Goal: Task Accomplishment & Management: Complete application form

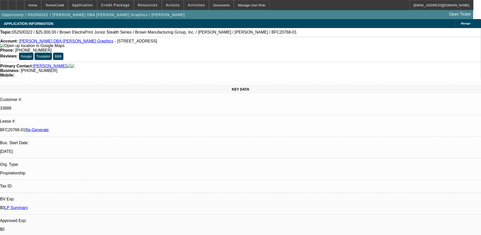
select select "0"
select select "0.1"
select select "0"
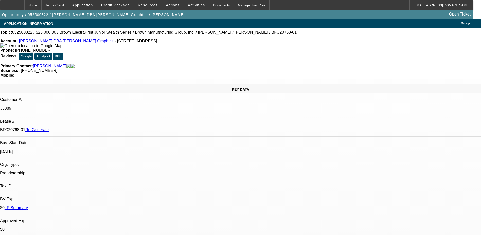
select select "0"
select select "0.1"
select select "0"
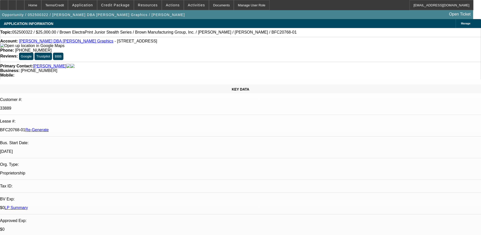
select select "0"
select select "0.1"
select select "1"
select select "4"
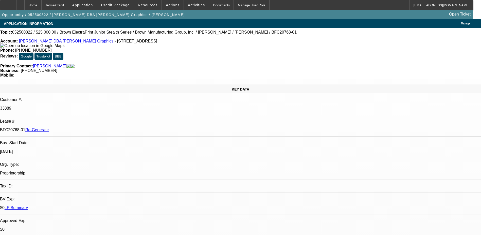
select select "1"
select select "2"
select select "1"
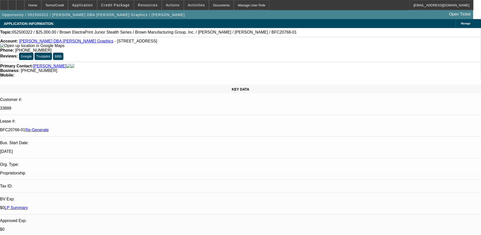
select select "4"
select select "1"
select select "4"
click at [211, 6] on div "Documents" at bounding box center [221, 5] width 25 height 10
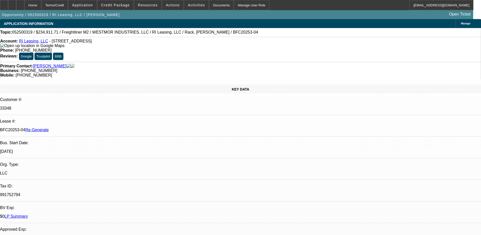
select select "0"
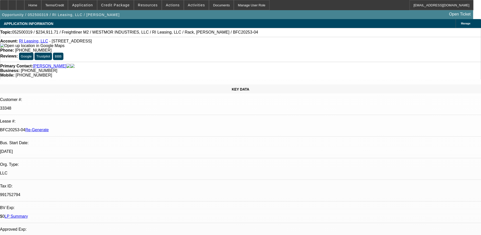
select select "0"
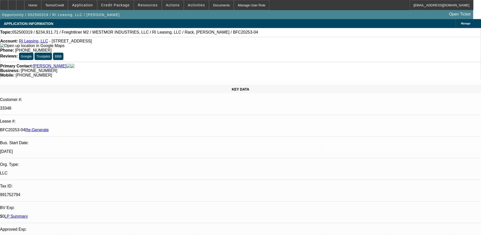
select select "0"
select select "1"
select select "6"
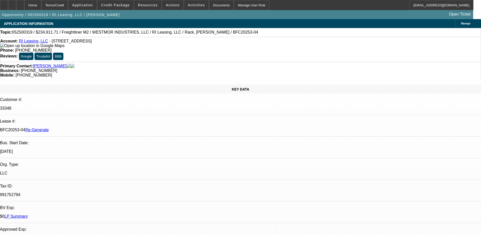
select select "1"
select select "6"
select select "1"
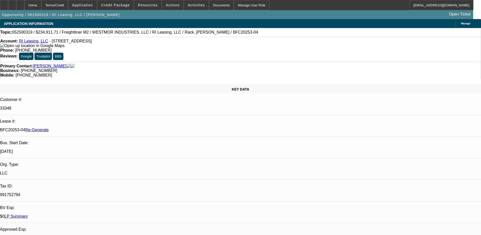
select select "6"
select select "1"
select select "6"
click at [210, 2] on div "Documents" at bounding box center [221, 5] width 25 height 10
